Goal: Information Seeking & Learning: Learn about a topic

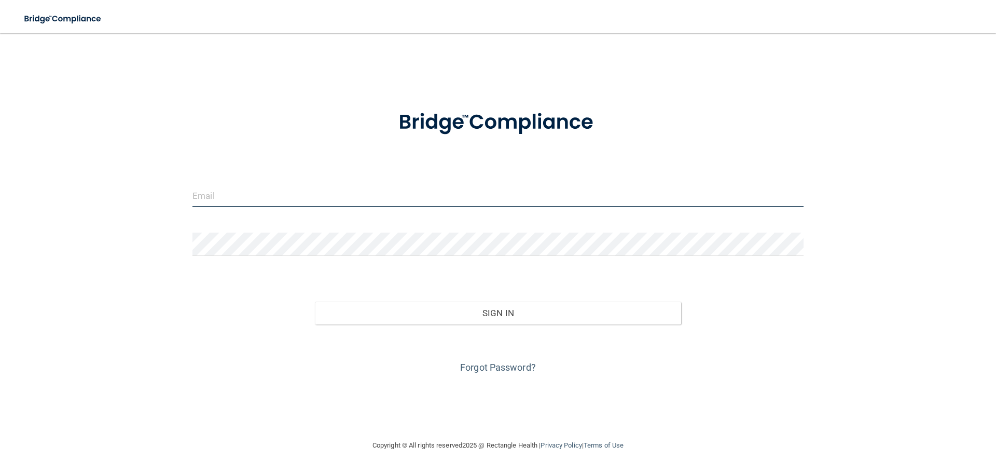
click at [268, 199] on input "email" at bounding box center [497, 195] width 611 height 23
type input "[EMAIL_ADDRESS][DOMAIN_NAME]"
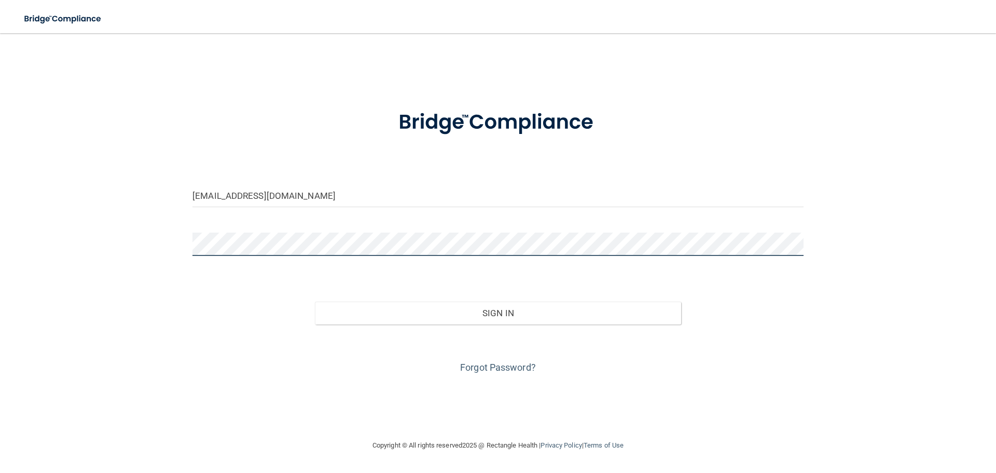
click at [315, 301] on button "Sign In" at bounding box center [498, 312] width 367 height 23
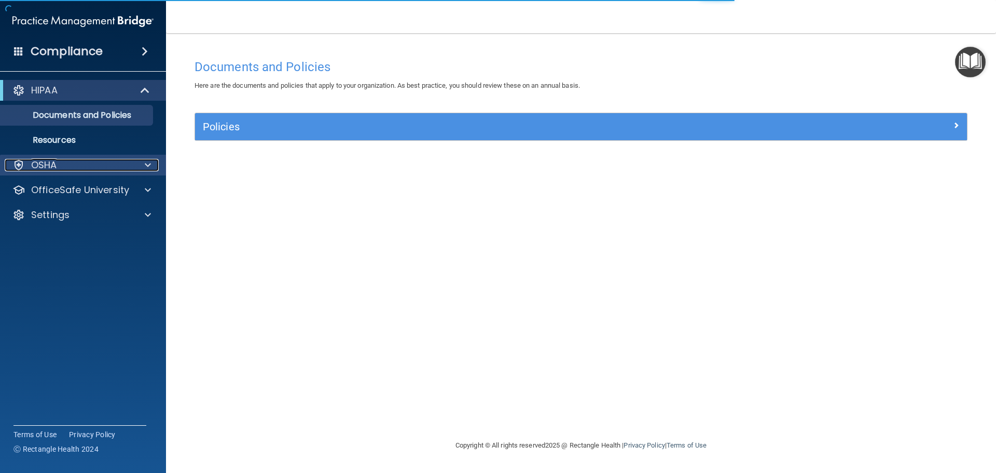
click at [135, 168] on div at bounding box center [146, 165] width 26 height 12
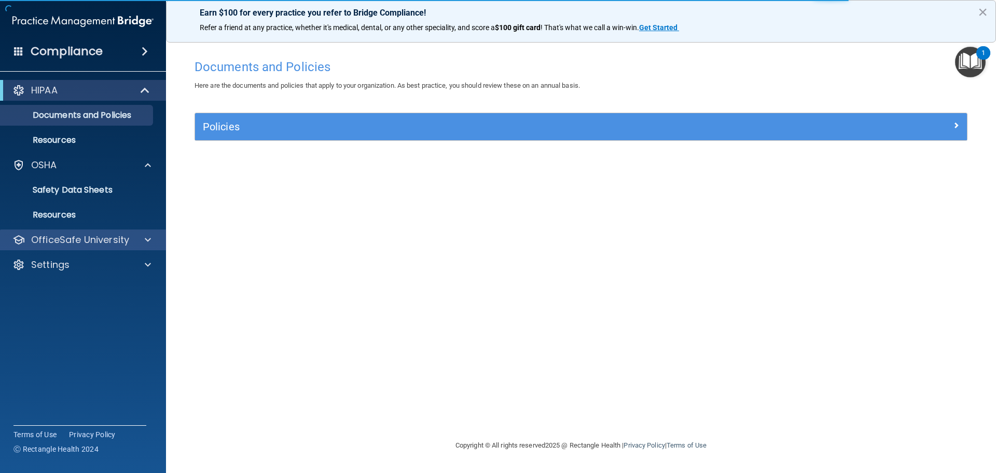
click at [131, 246] on div "OfficeSafe University" at bounding box center [83, 239] width 167 height 21
click at [140, 245] on div at bounding box center [146, 239] width 26 height 12
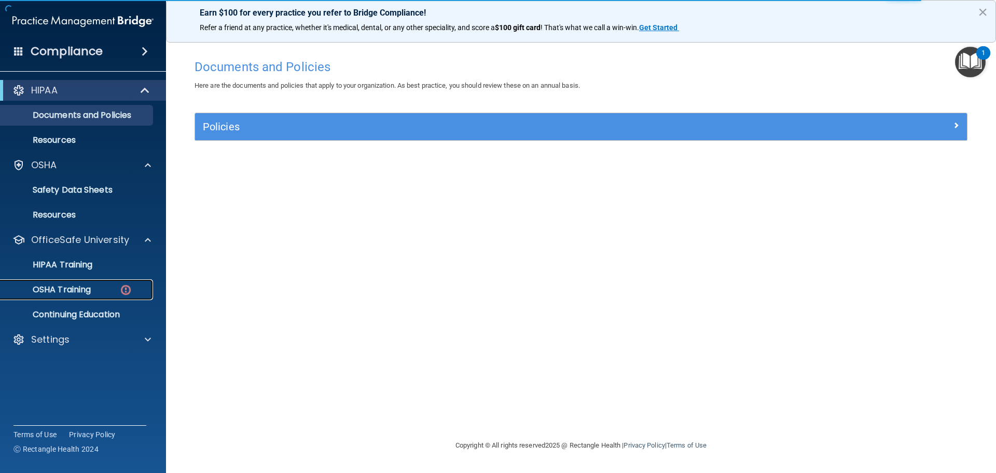
click at [77, 293] on p "OSHA Training" at bounding box center [49, 289] width 84 height 10
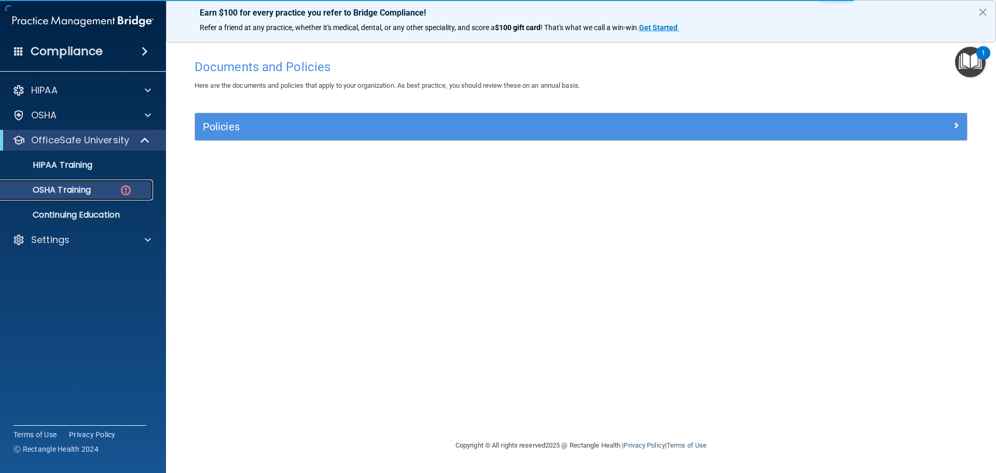
click at [113, 191] on div "OSHA Training" at bounding box center [78, 190] width 142 height 10
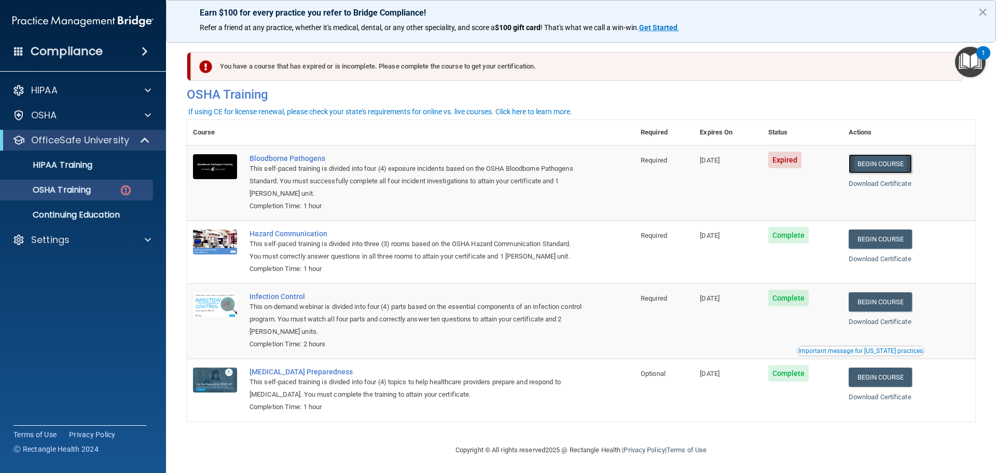
click at [871, 167] on link "Begin Course" at bounding box center [880, 163] width 63 height 19
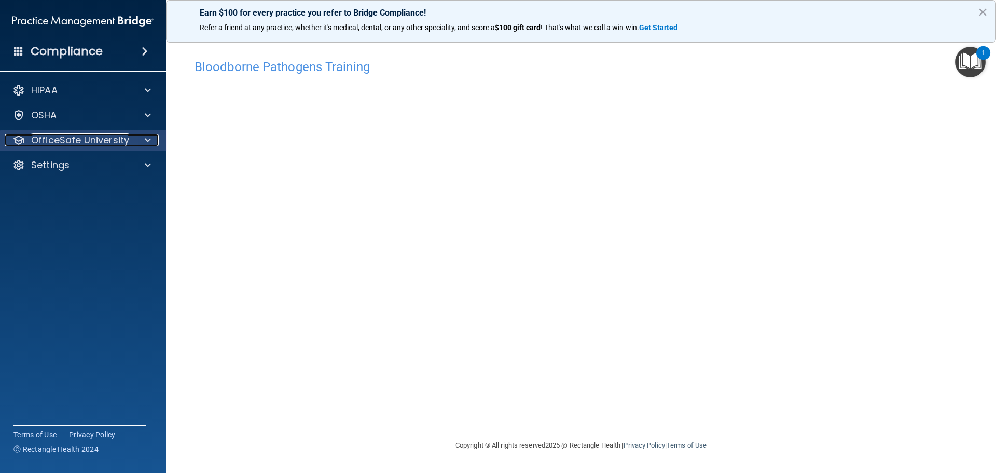
click at [115, 141] on p "OfficeSafe University" at bounding box center [80, 140] width 98 height 12
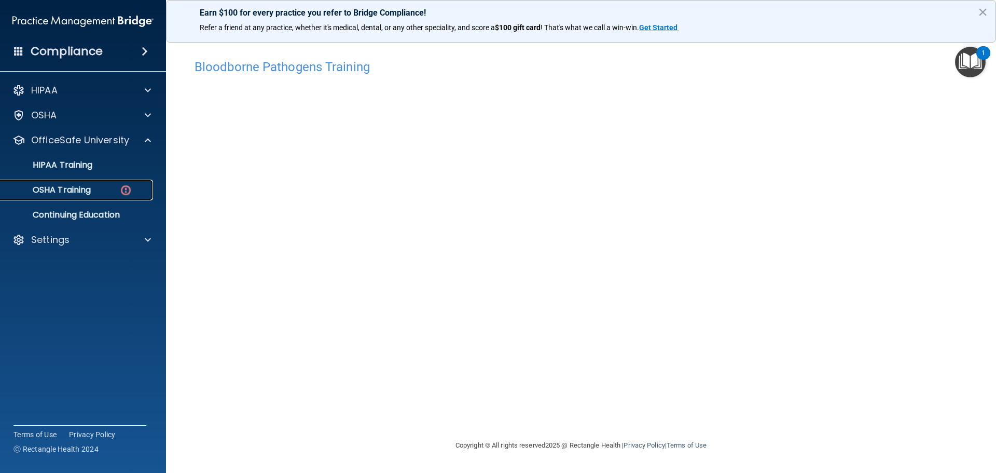
click at [108, 194] on div "OSHA Training" at bounding box center [78, 190] width 142 height 10
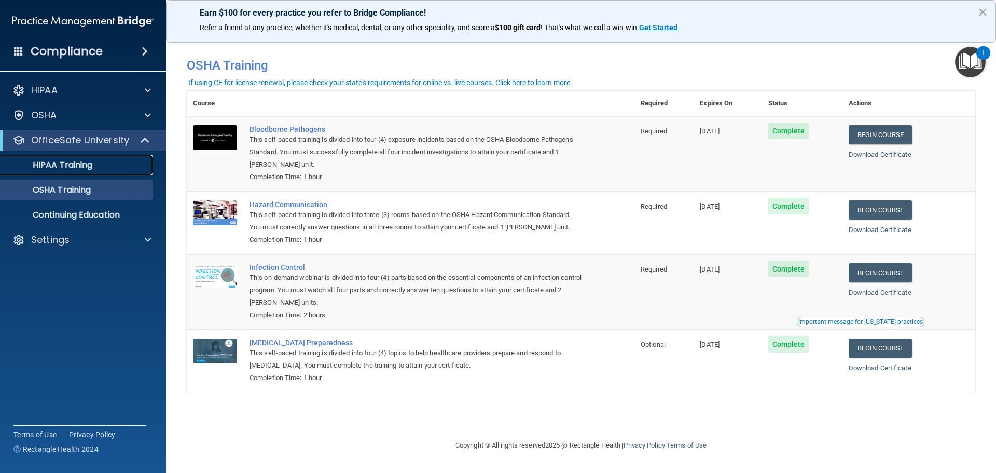
click at [89, 174] on link "HIPAA Training" at bounding box center [71, 165] width 163 height 21
